Goal: Transaction & Acquisition: Purchase product/service

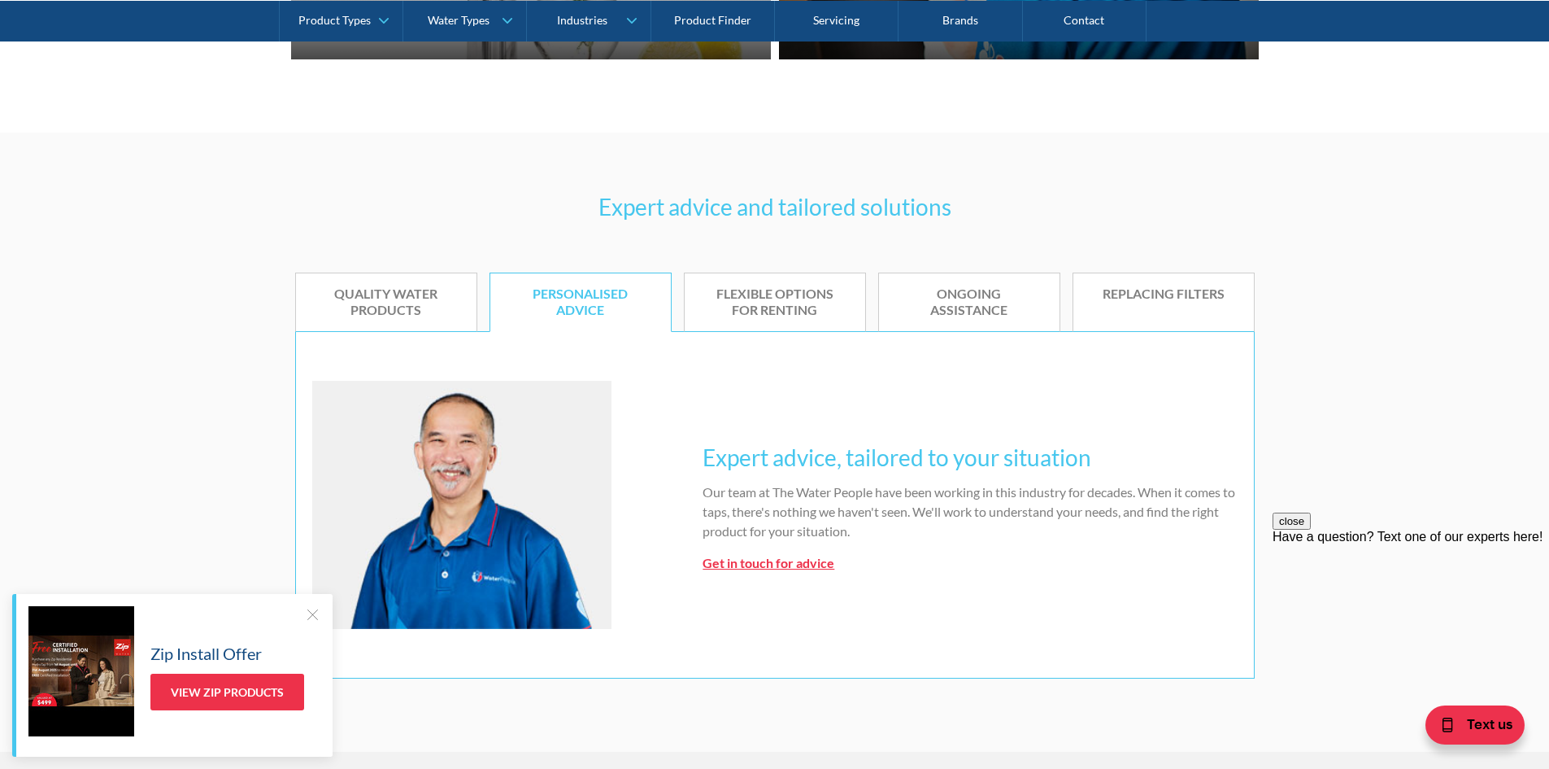
scroll to position [895, 0]
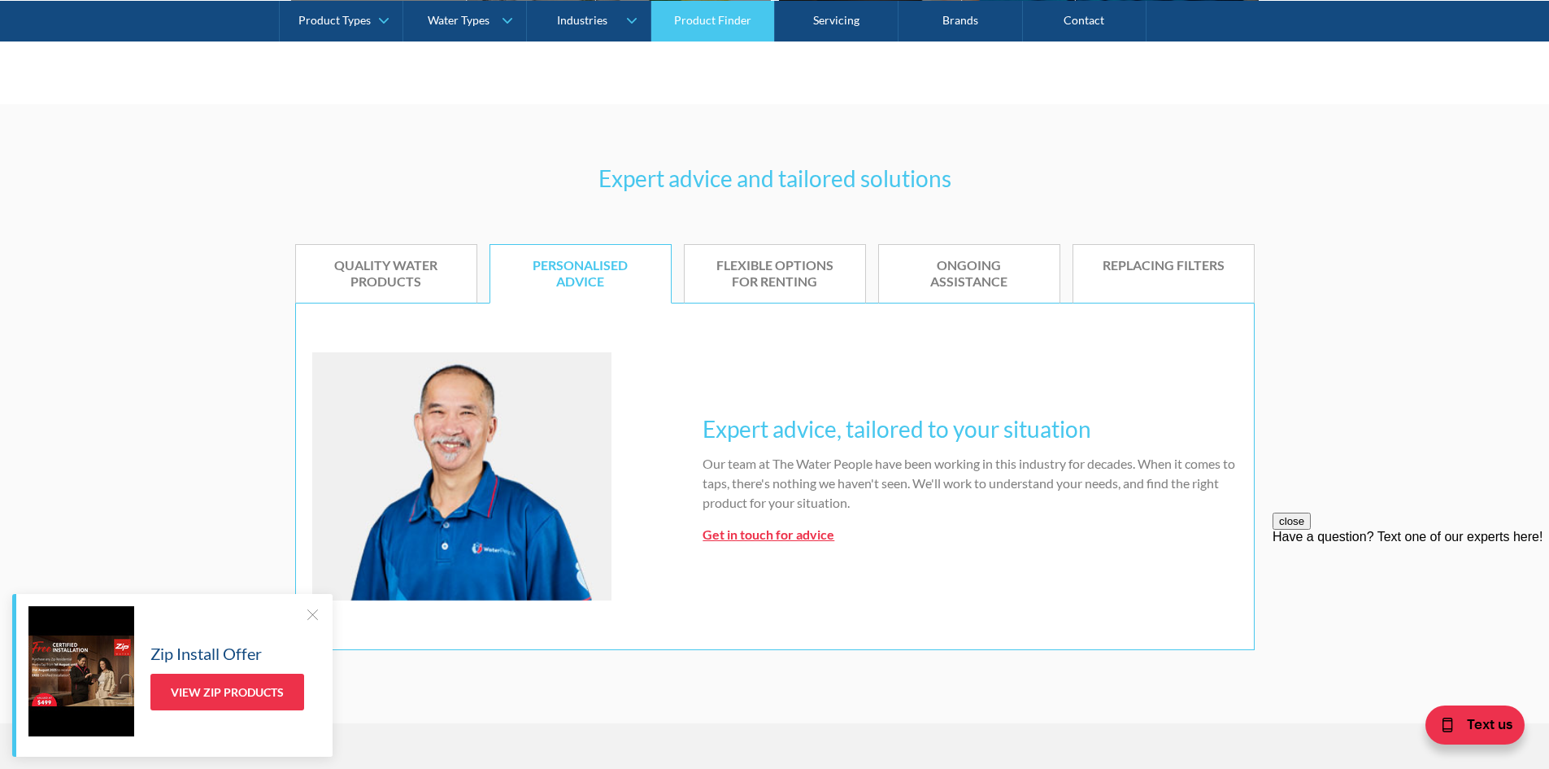
click at [700, 20] on link "Product Finder" at bounding box center [714, 20] width 124 height 41
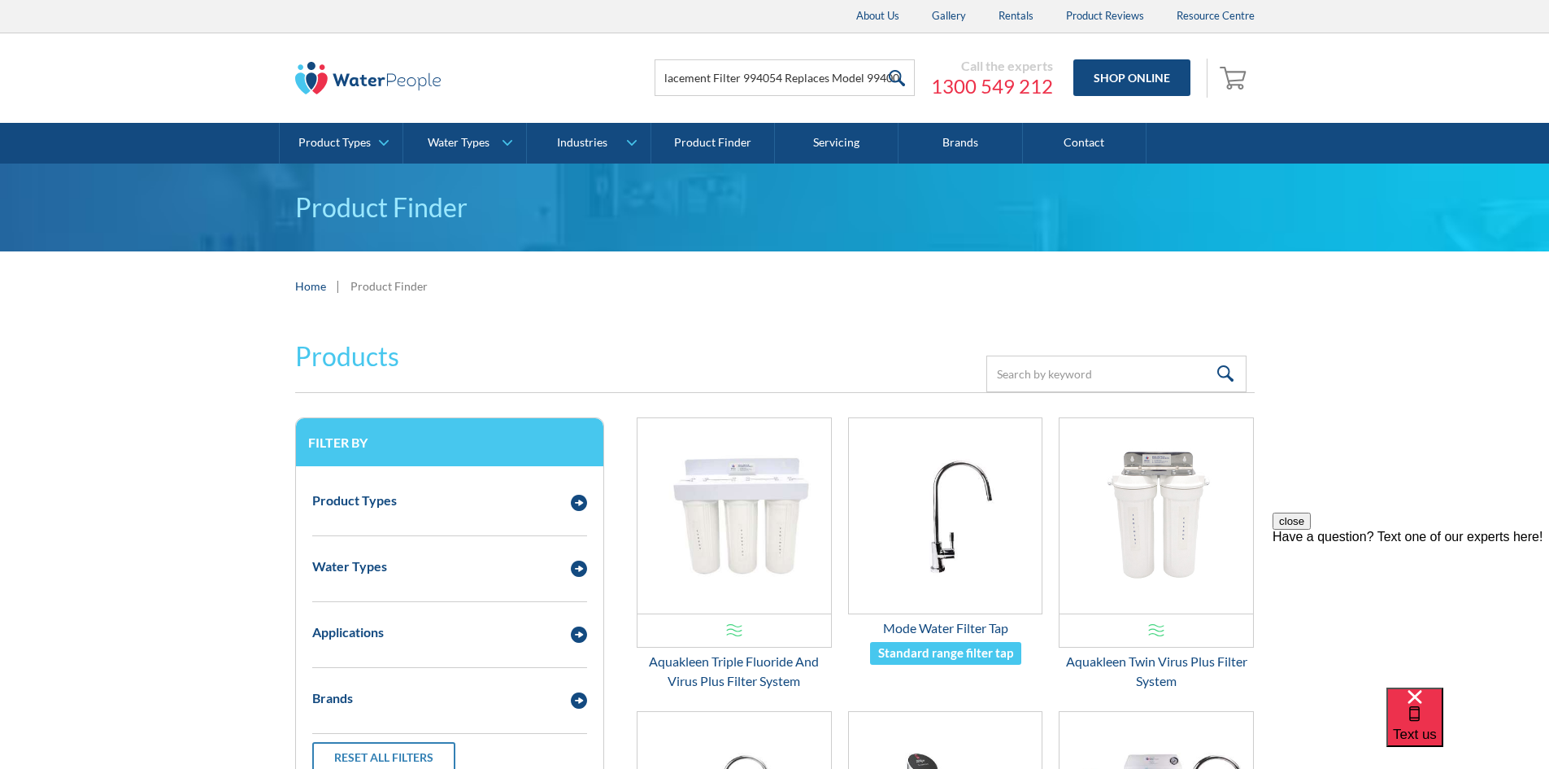
type input "Billi HSD Fibron XC® Replacement Filter 994054 Replaces Model 994004"
click at [908, 84] on input "submit" at bounding box center [897, 77] width 35 height 37
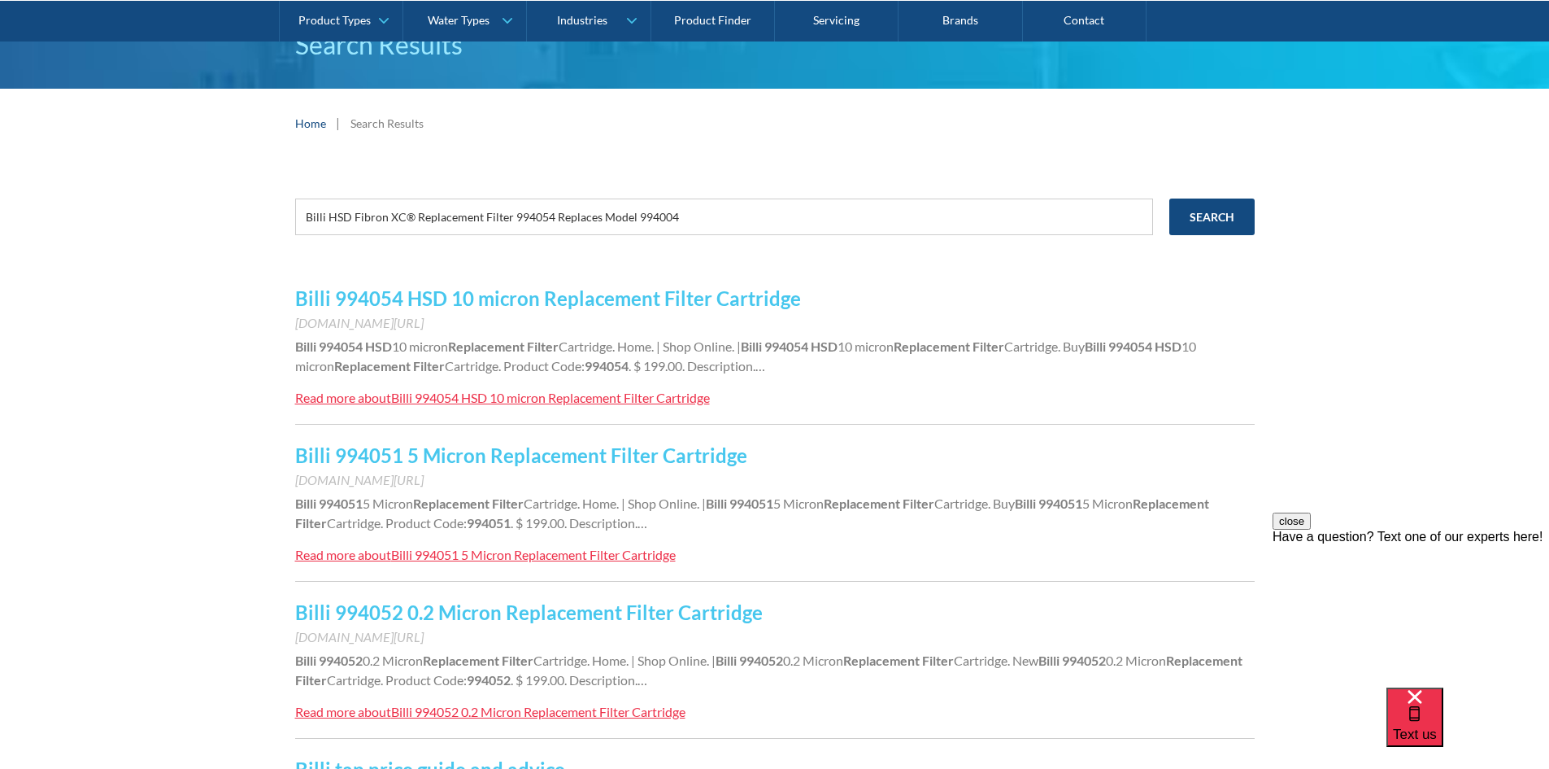
click at [615, 303] on link "Billi 994054 HSD 10 micron Replacement Filter Cartridge" at bounding box center [548, 298] width 506 height 24
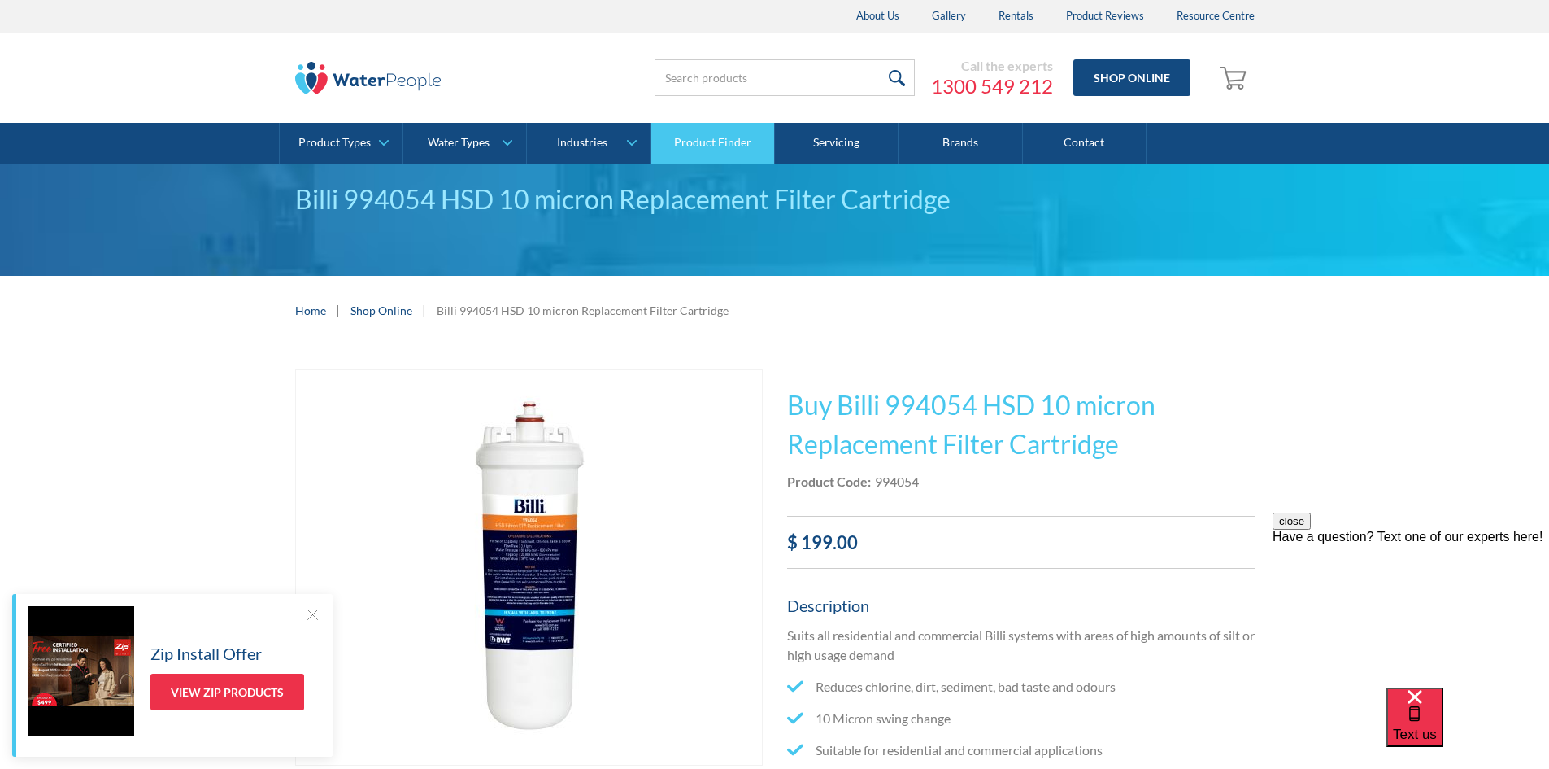
click at [724, 149] on link "Product Finder" at bounding box center [714, 143] width 124 height 41
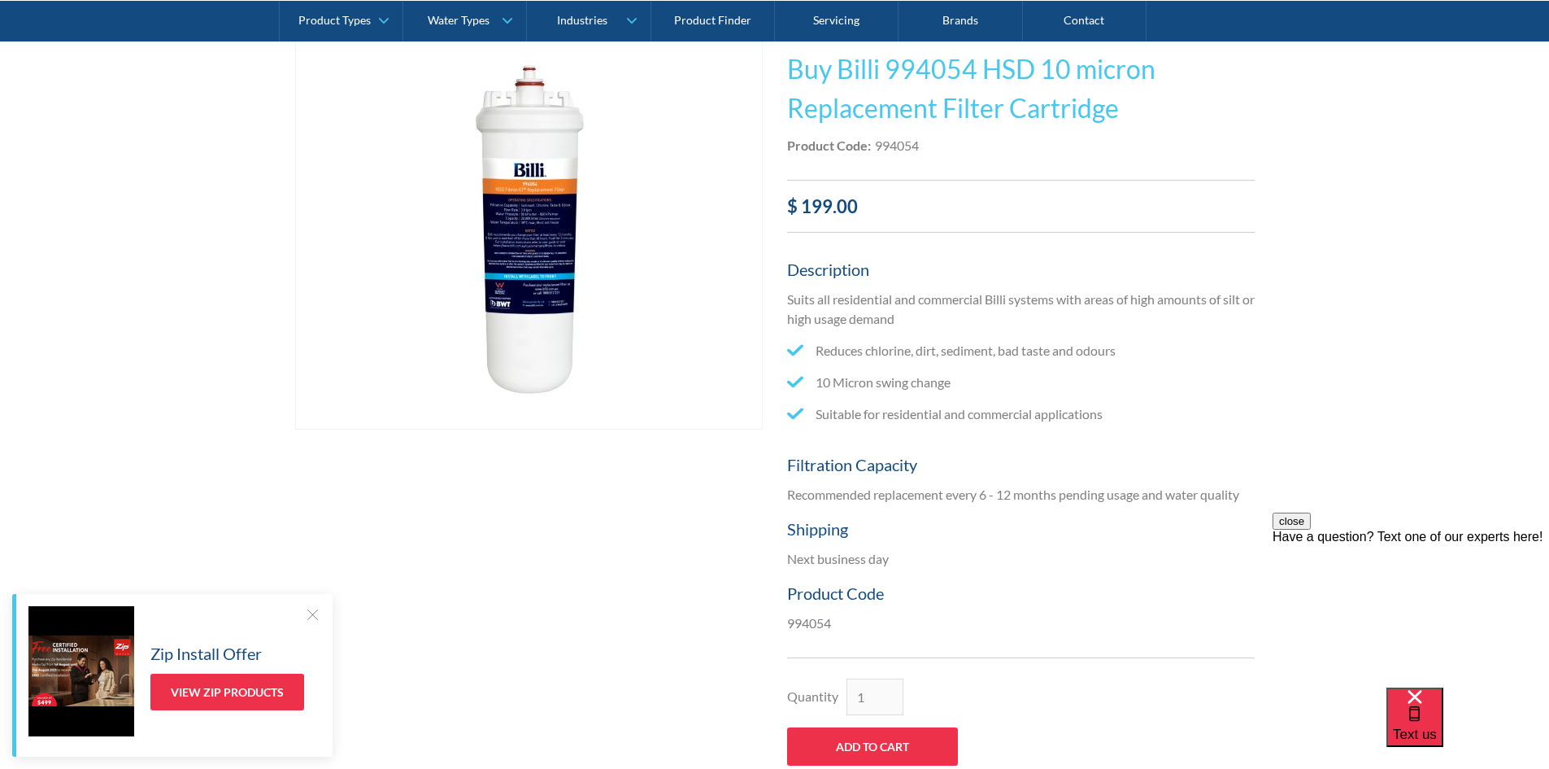
scroll to position [569, 0]
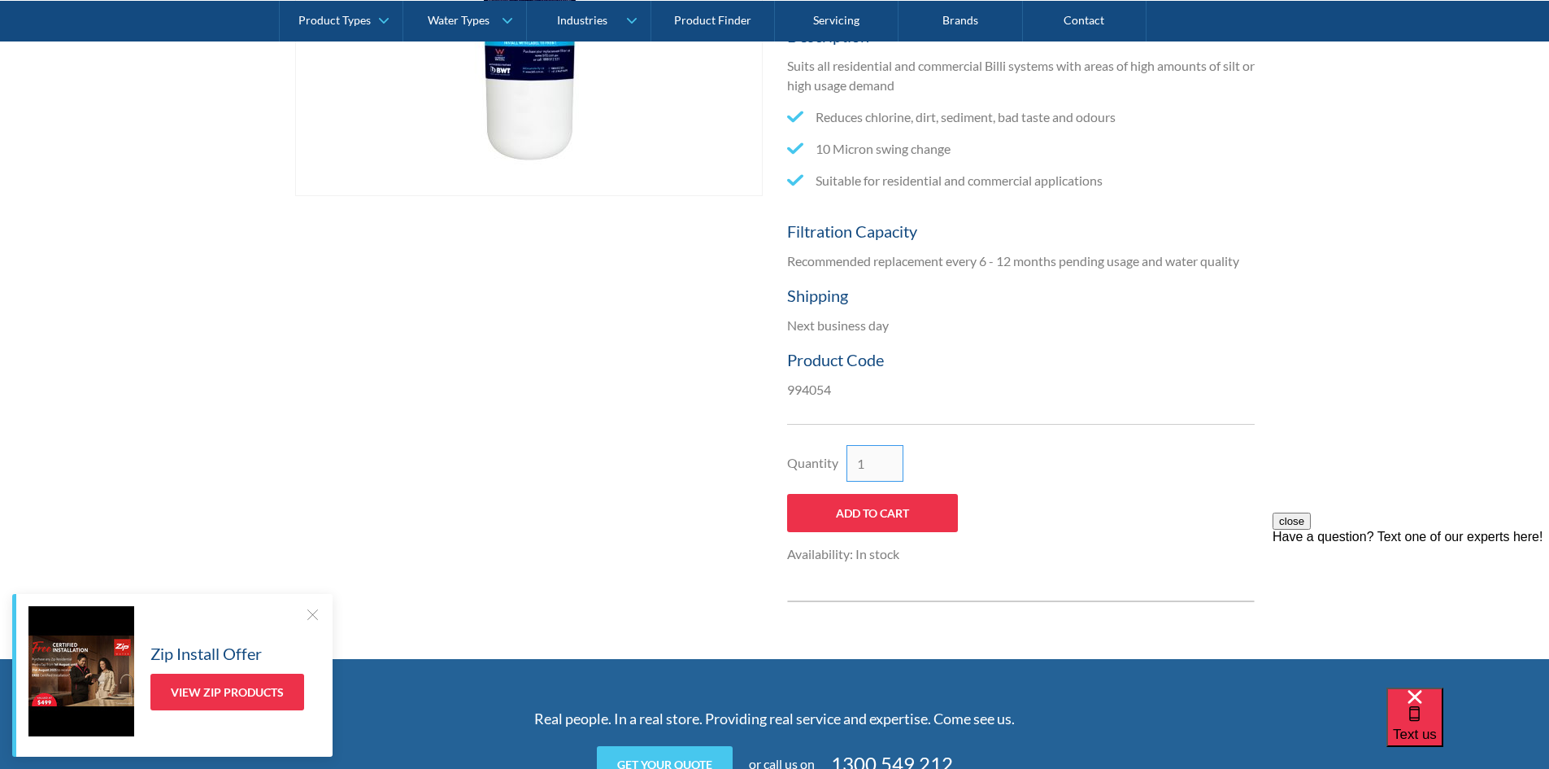
click at [891, 451] on input "1" at bounding box center [875, 463] width 57 height 37
type input "2"
click at [1106, 360] on h5 "Product Code" at bounding box center [1021, 359] width 468 height 24
click at [909, 505] on input "Add to Cart" at bounding box center [872, 513] width 171 height 38
type input "Add to Cart"
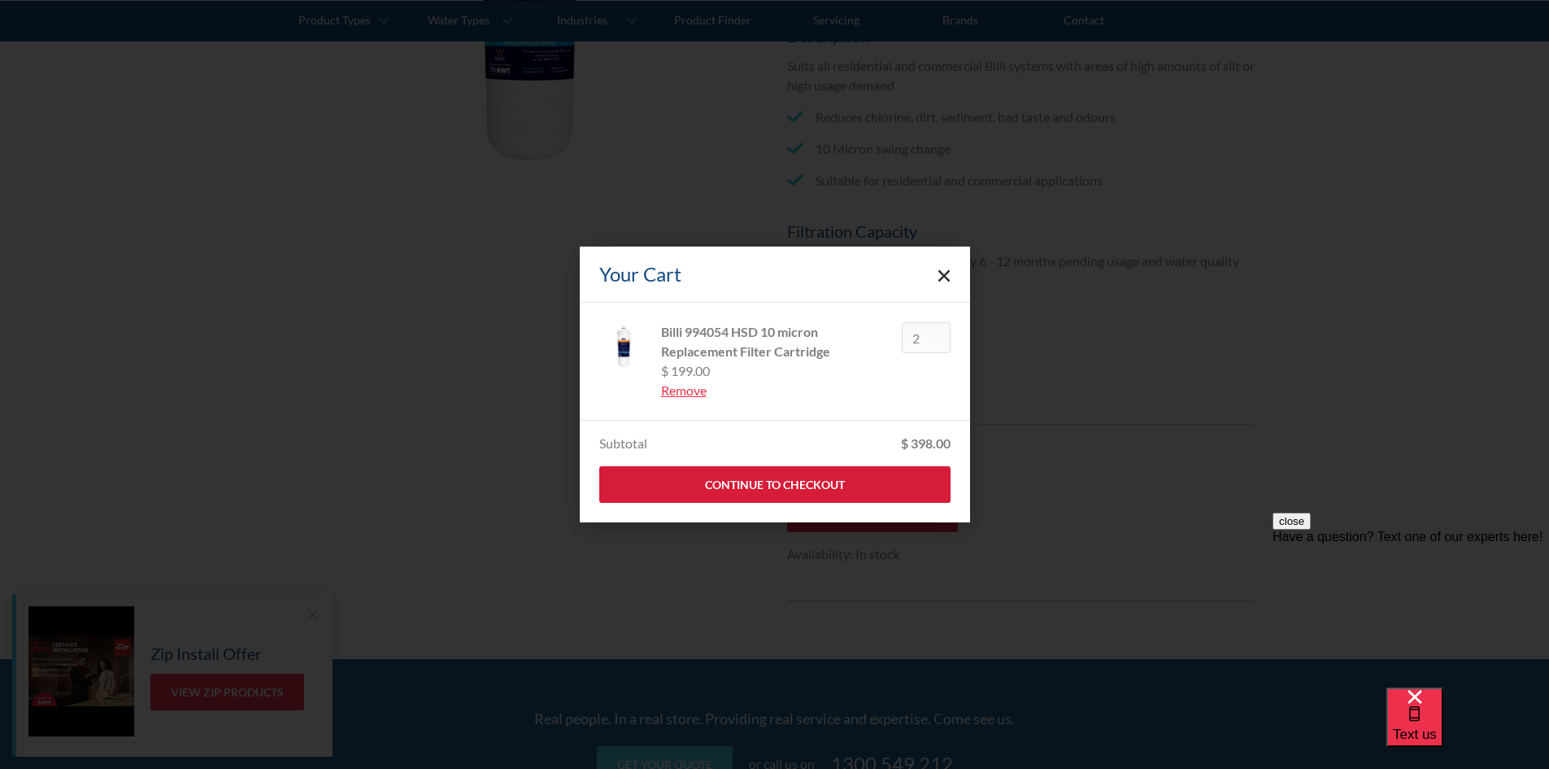
click at [812, 489] on link "Continue to Checkout" at bounding box center [774, 484] width 351 height 37
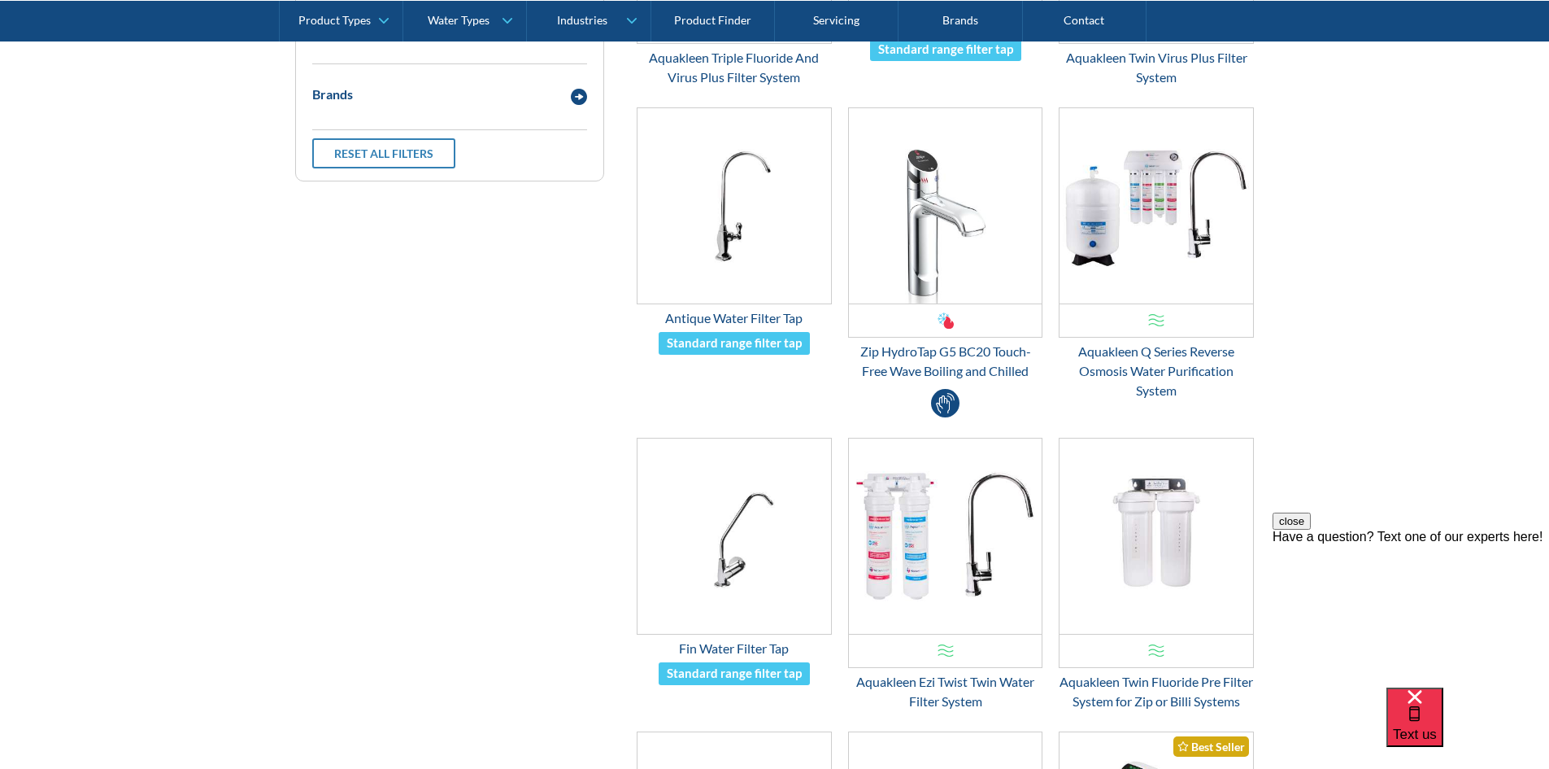
scroll to position [407, 0]
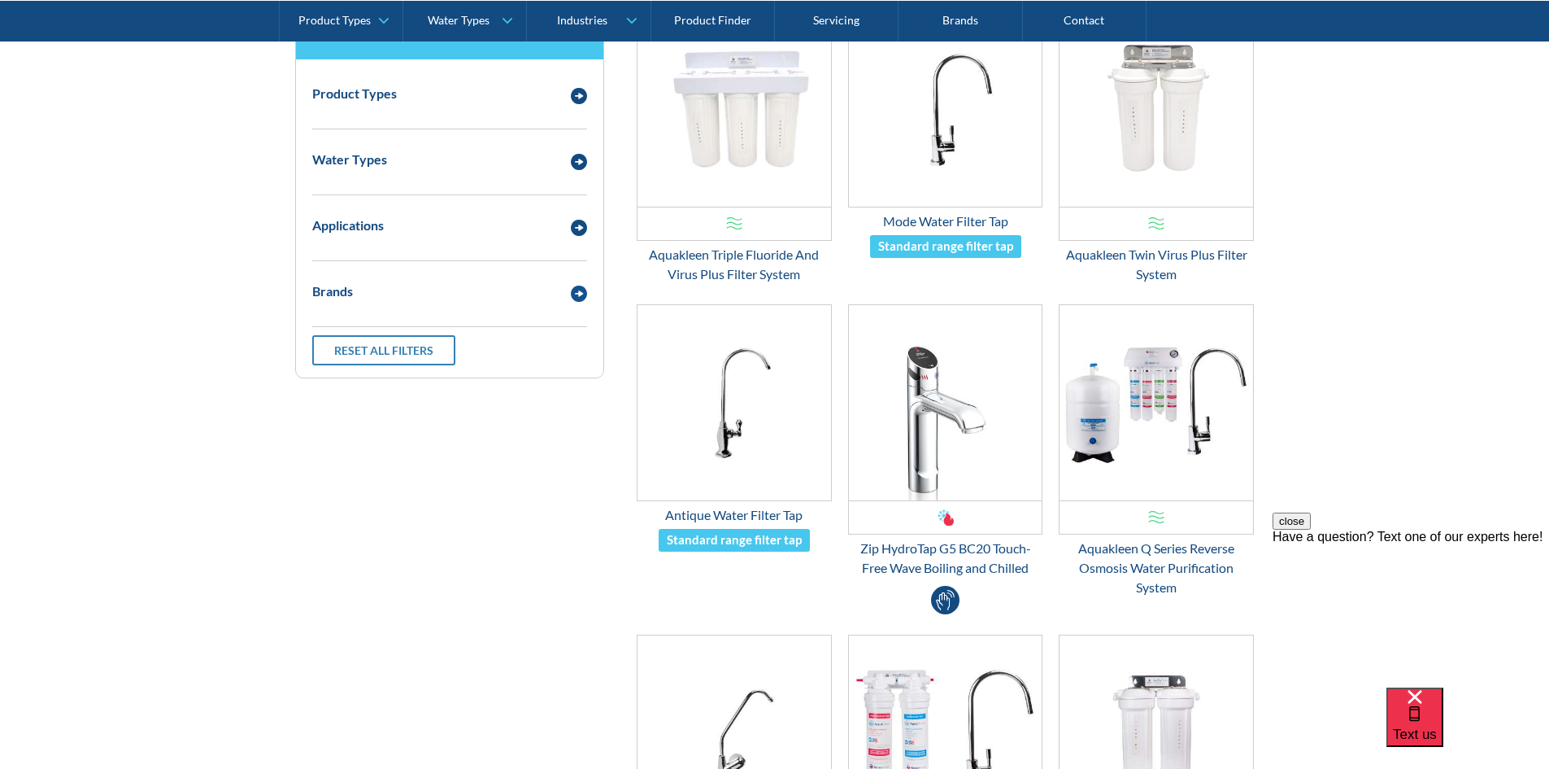
click at [497, 43] on h3 "Filter by" at bounding box center [449, 35] width 283 height 15
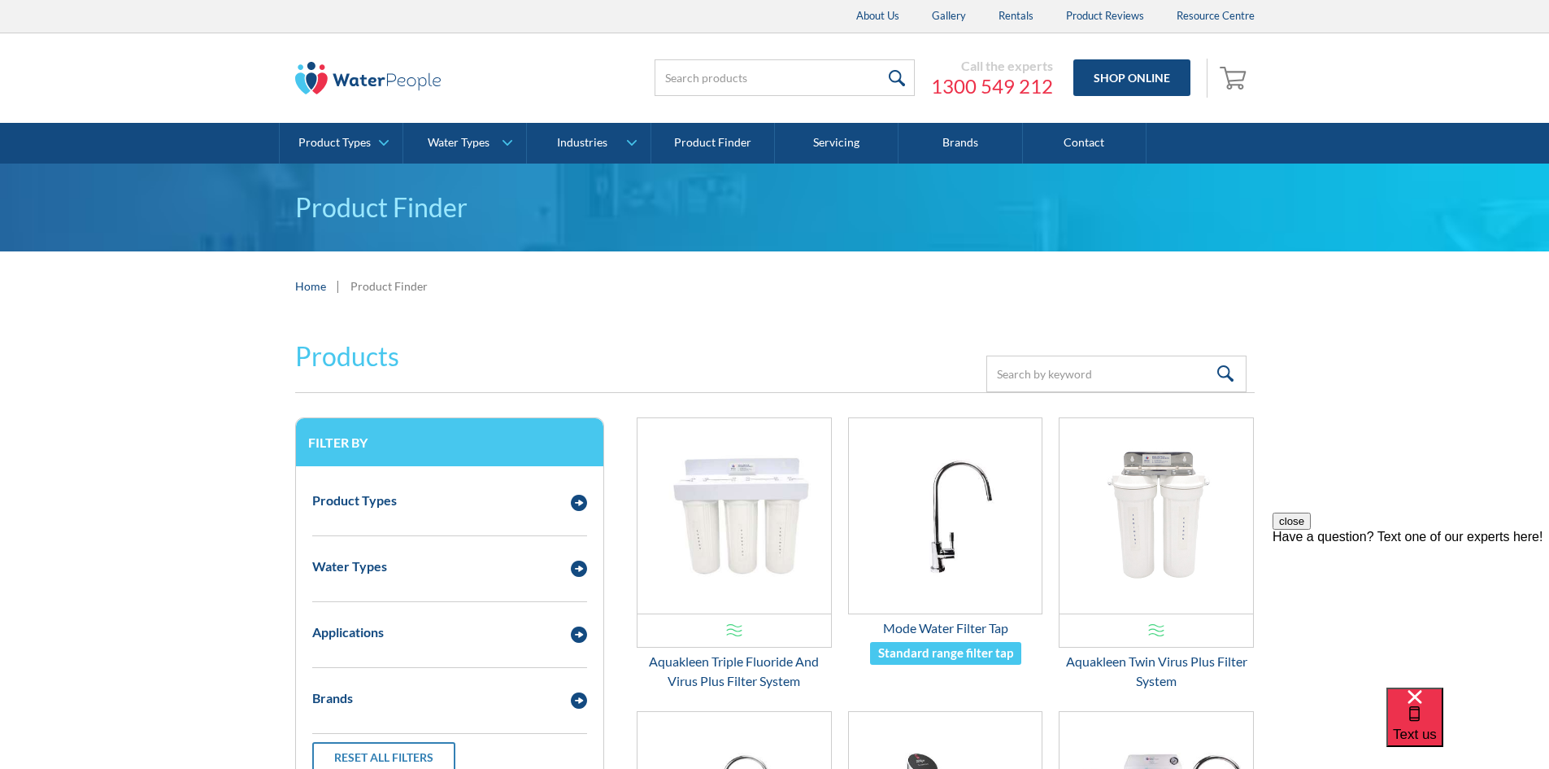
click at [503, 315] on div "Home | Product Finder" at bounding box center [774, 285] width 1549 height 69
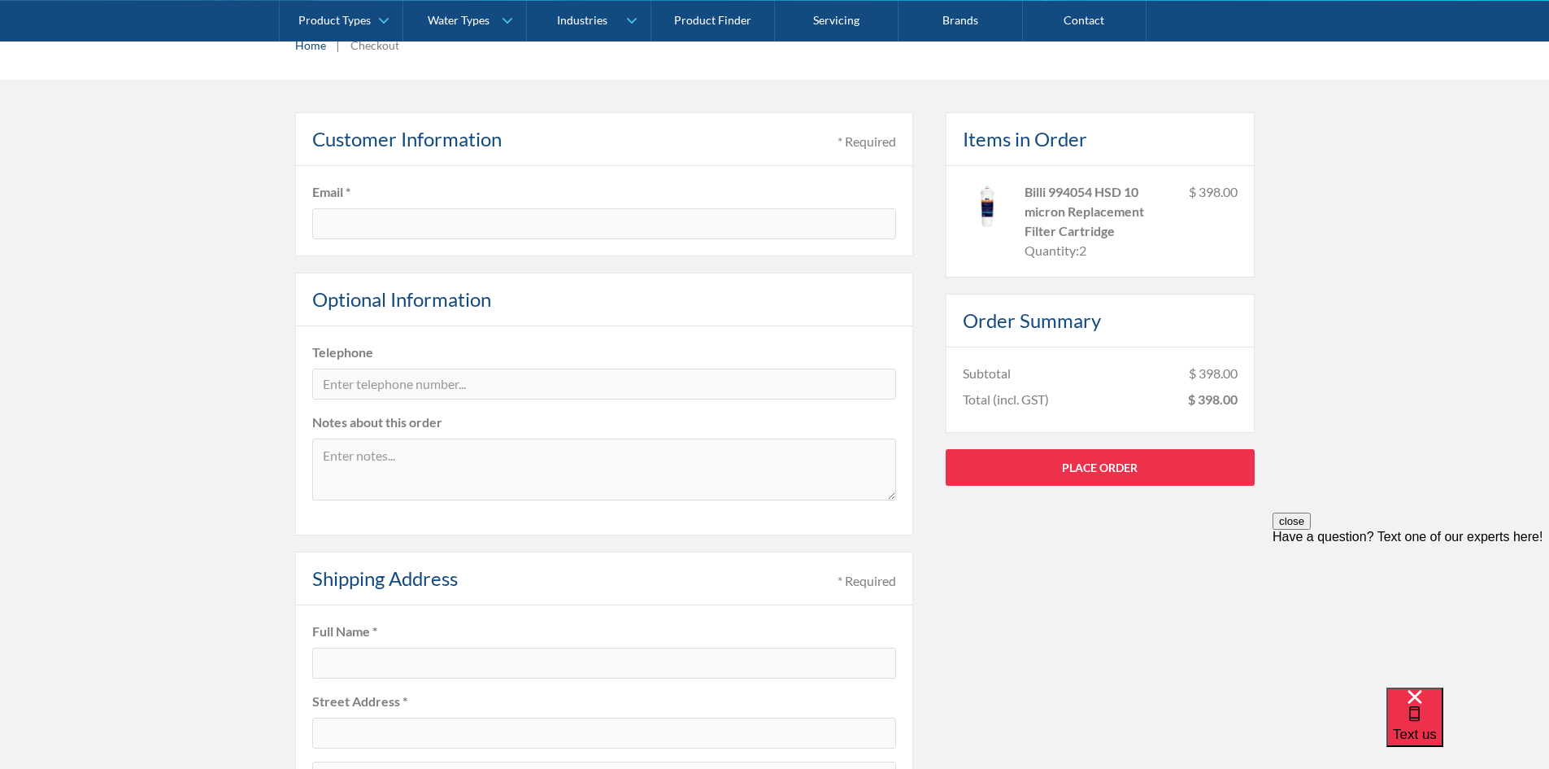
scroll to position [244, 0]
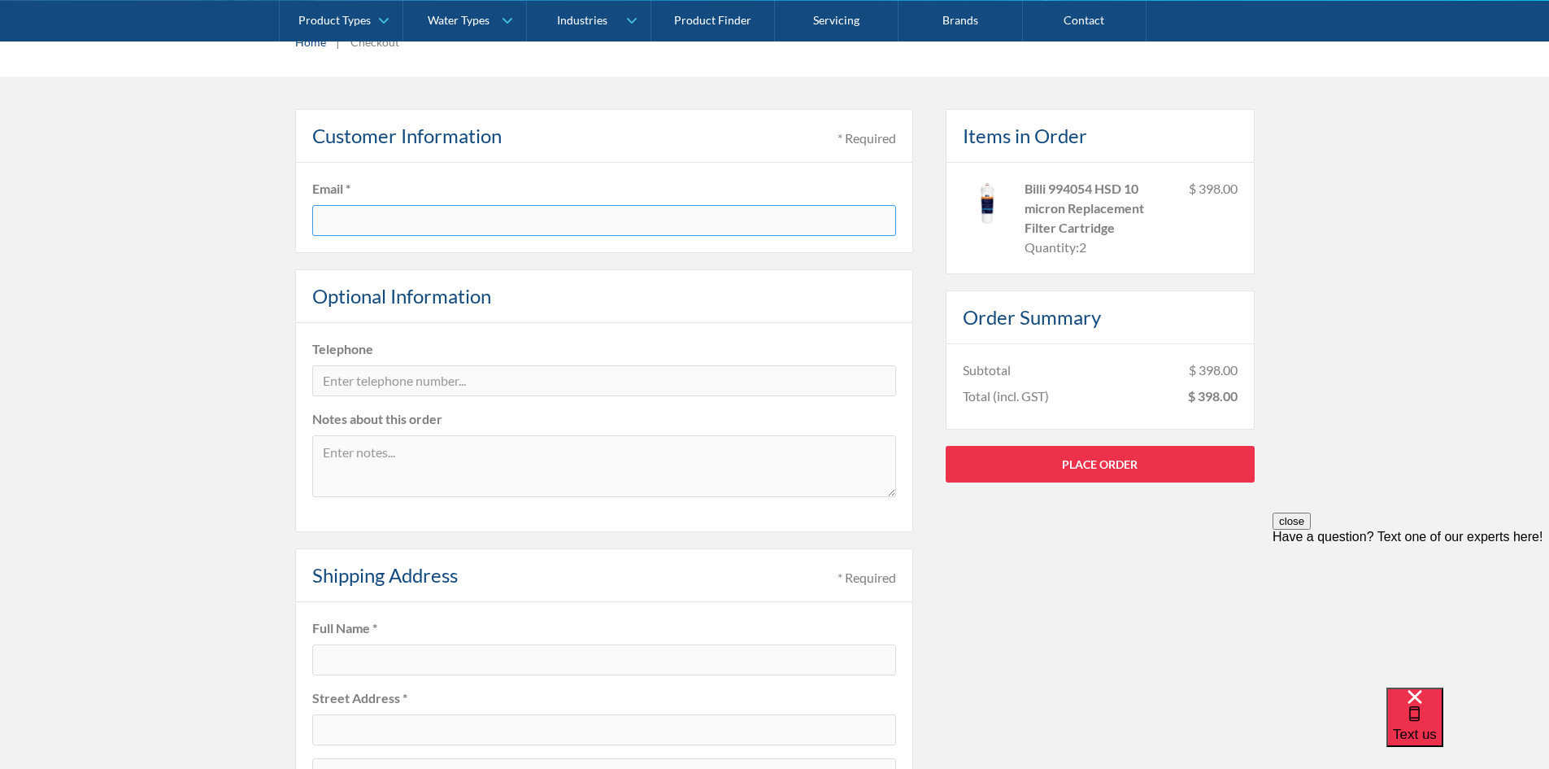
click at [395, 235] on input "text" at bounding box center [604, 220] width 584 height 31
type input "harmonie.wegener"
type input "@"
drag, startPoint x: 508, startPoint y: 234, endPoint x: 503, endPoint y: 227, distance: 8.4
click at [508, 234] on input "harmonie.wegener" at bounding box center [604, 220] width 584 height 31
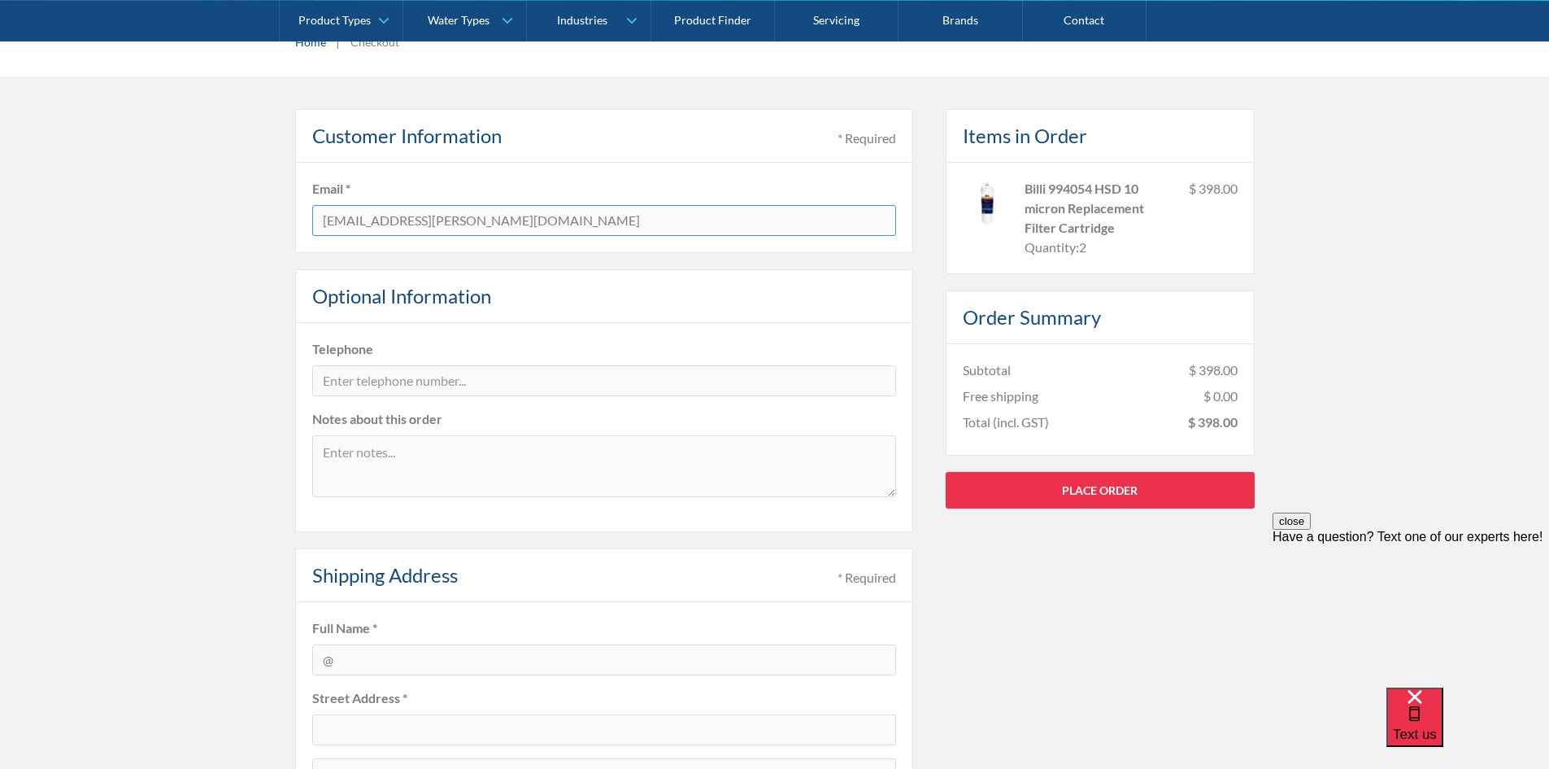
type input "harmonie.wegener@dogshome.com"
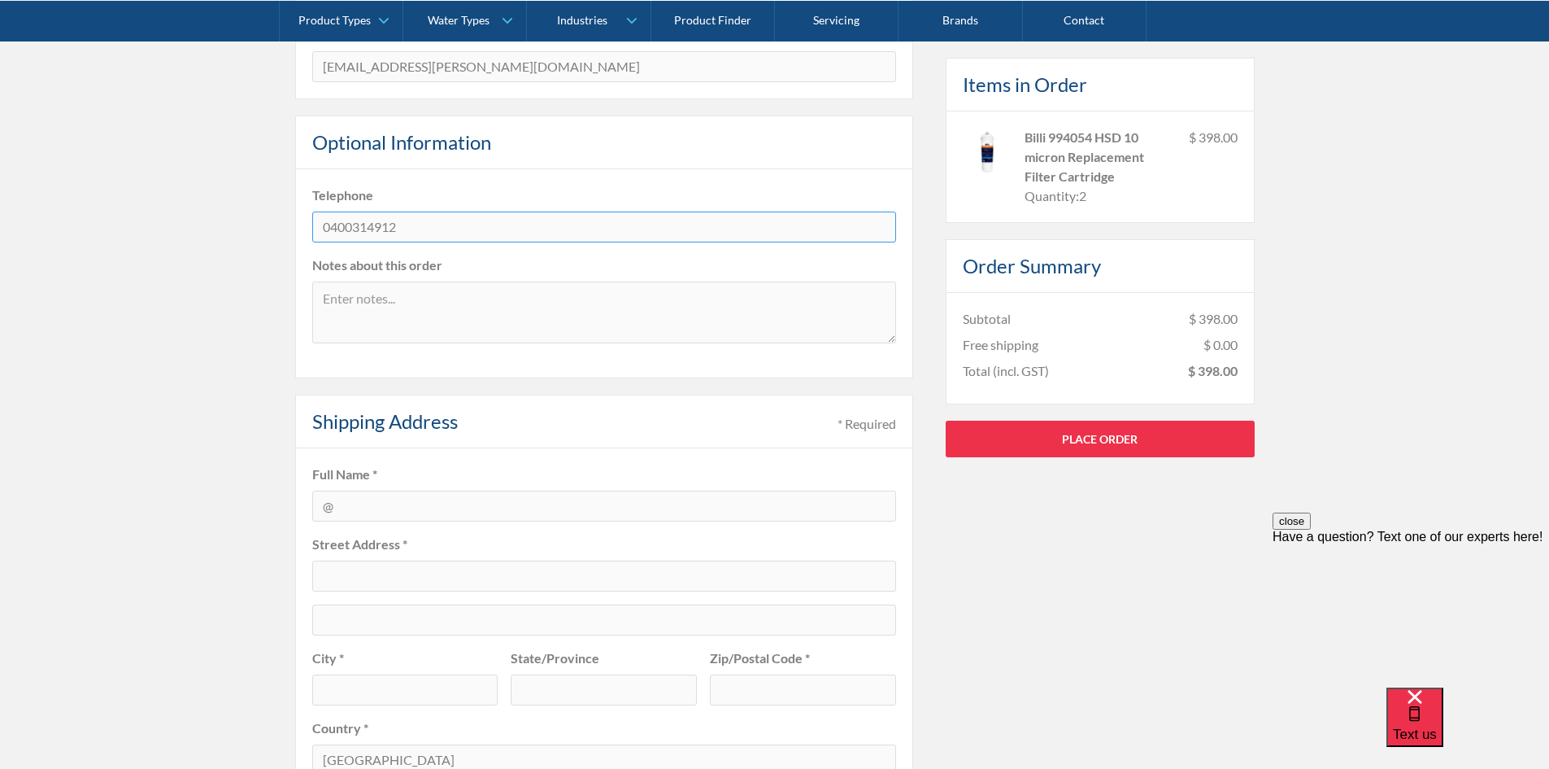
scroll to position [569, 0]
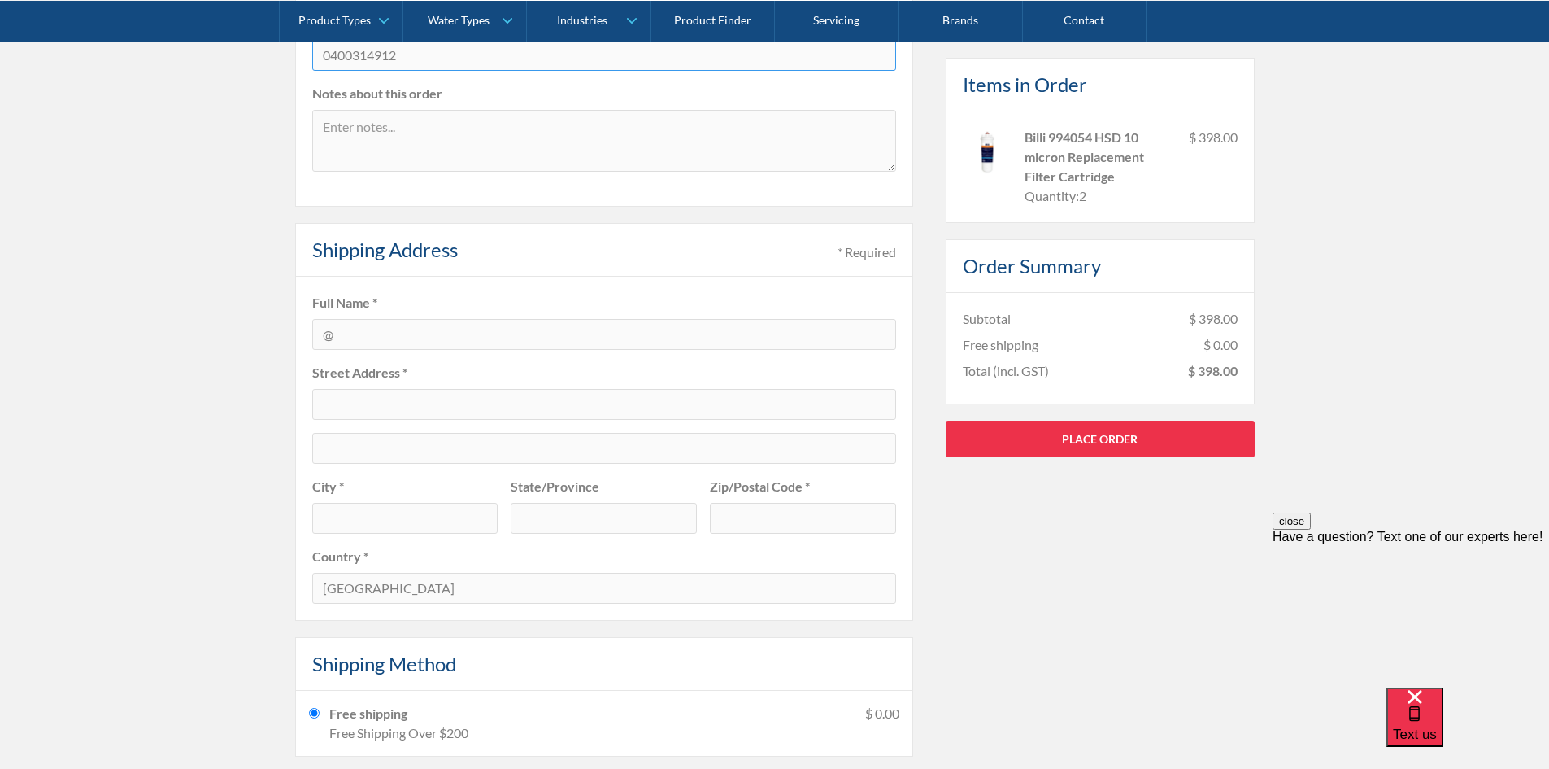
type input "0400314912"
click at [375, 344] on input "@" at bounding box center [604, 334] width 584 height 31
type input "Harmonie Wegener"
type input "2 Gracie Street"
type input "North Melbourne"
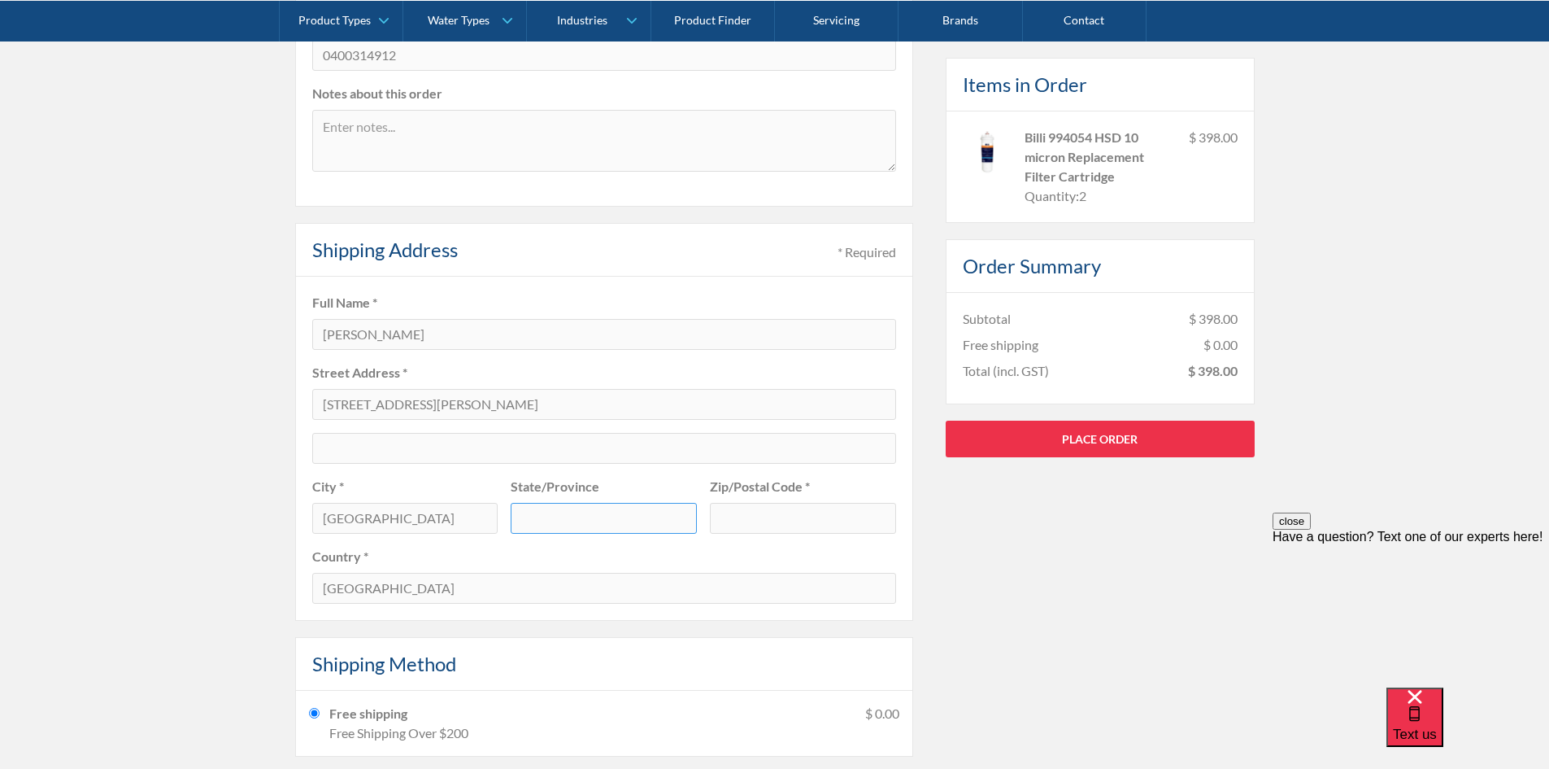
type input "VIC"
type input "3051"
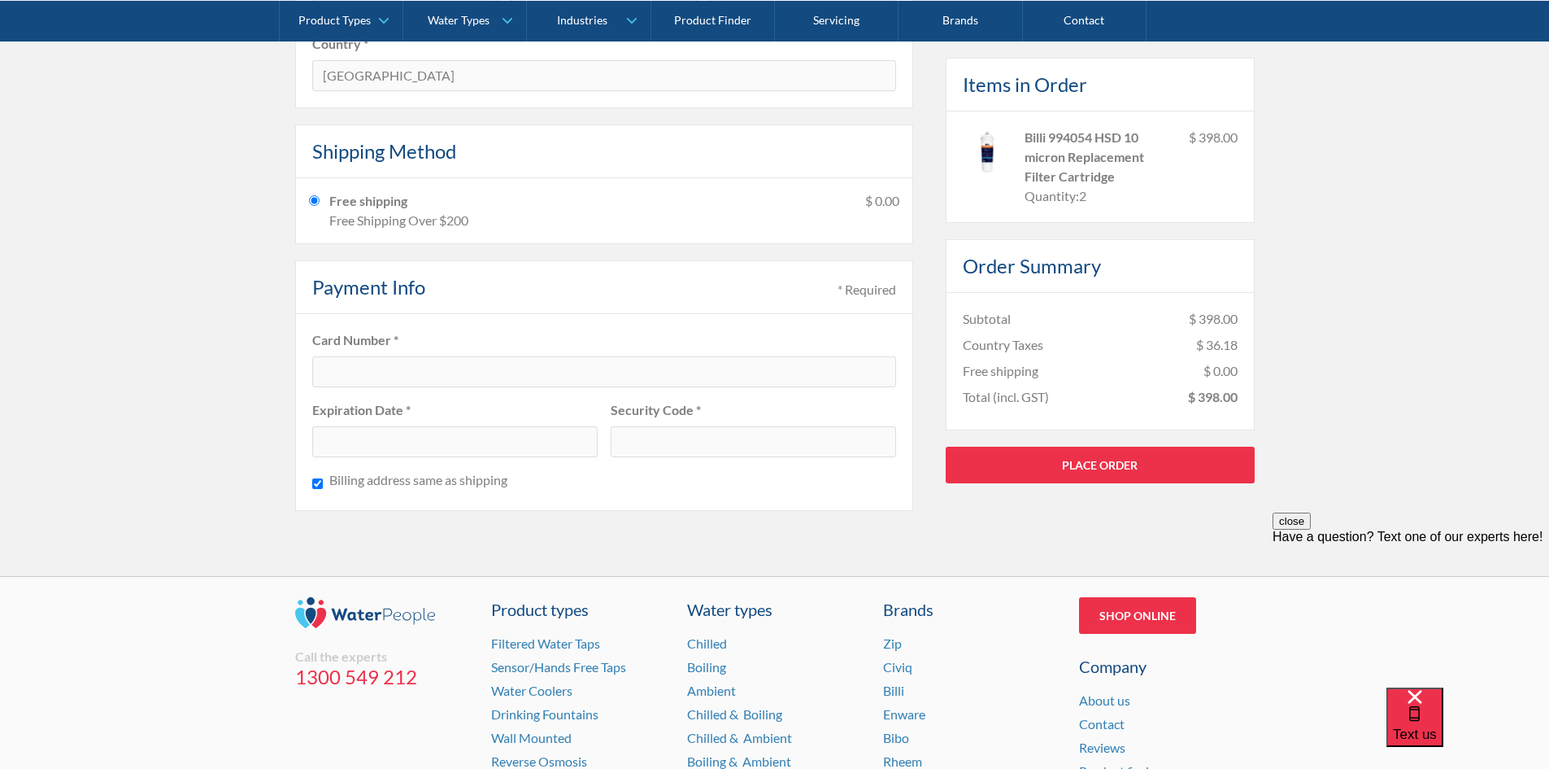
scroll to position [1139, 0]
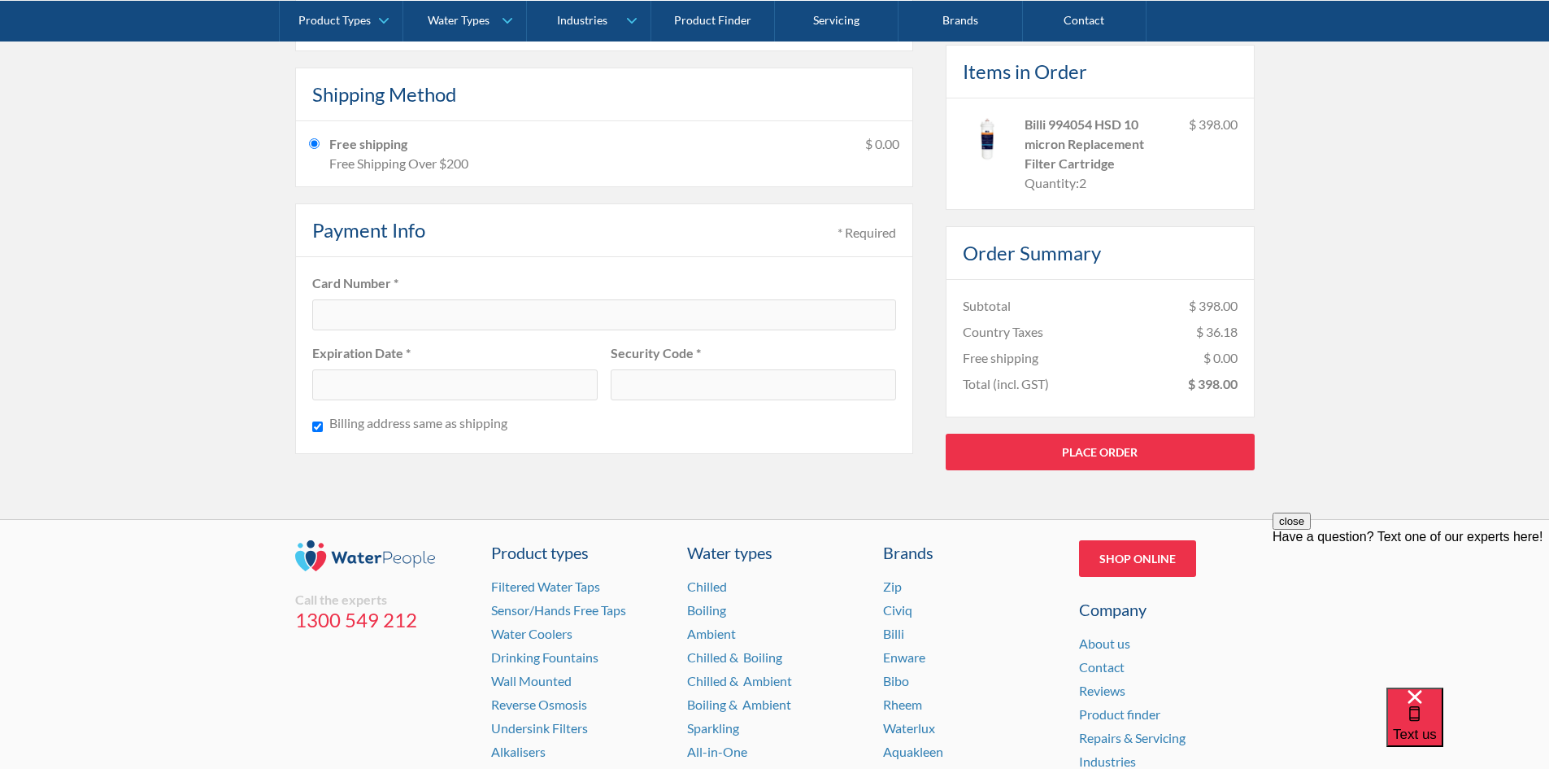
click at [625, 428] on div "Billing address same as shipping" at bounding box center [604, 425] width 584 height 24
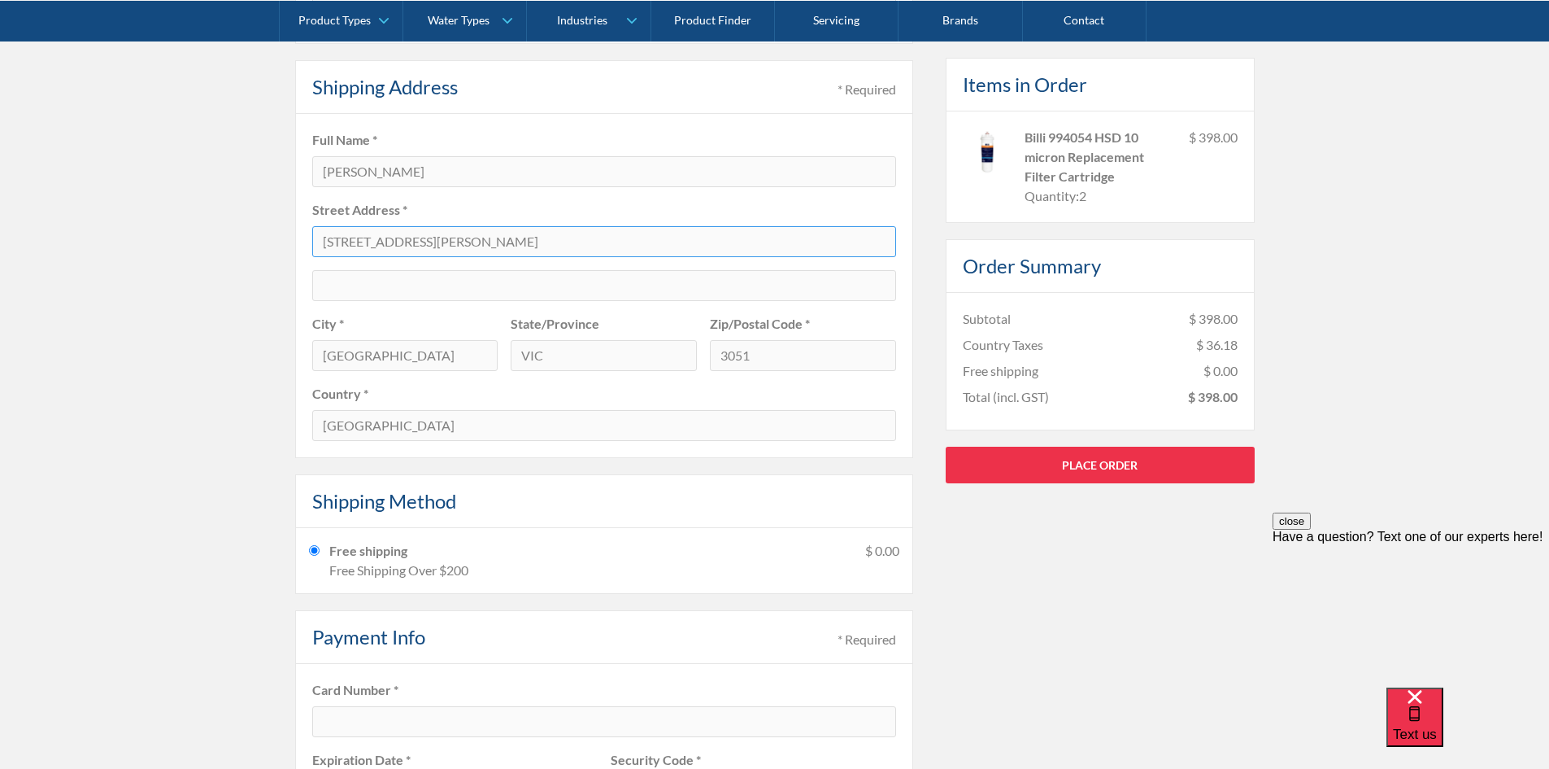
click at [559, 245] on input "2 Gracie Street" at bounding box center [604, 241] width 584 height 31
click at [1083, 464] on link "Place Order" at bounding box center [1100, 464] width 309 height 37
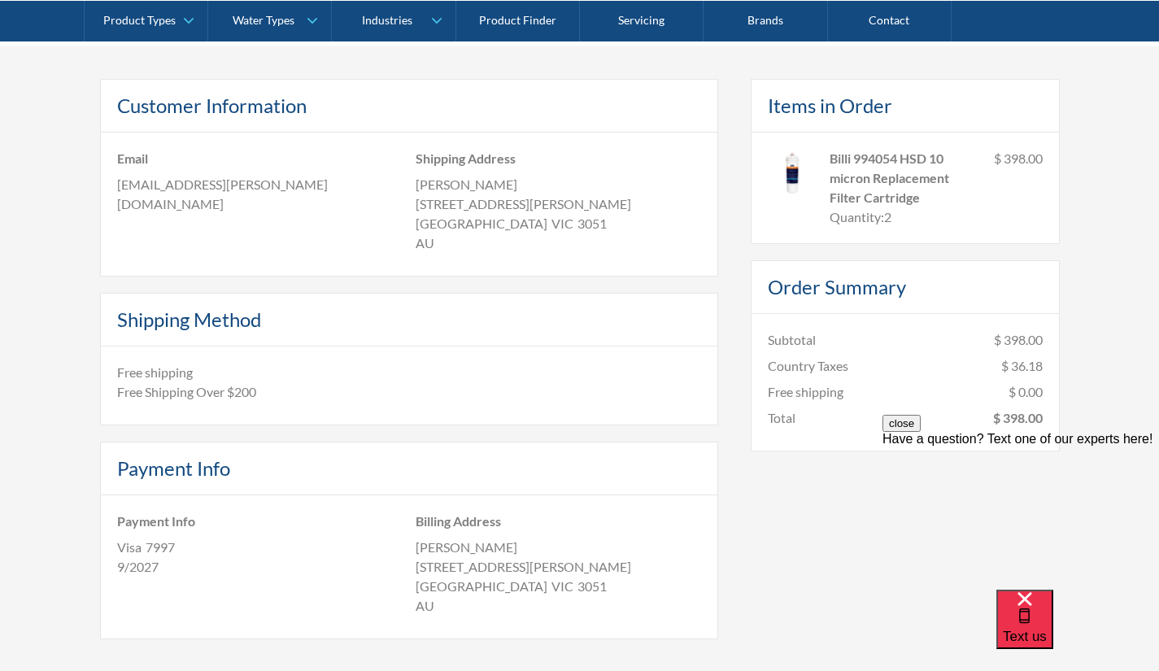
scroll to position [72, 0]
